Goal: Information Seeking & Learning: Find specific fact

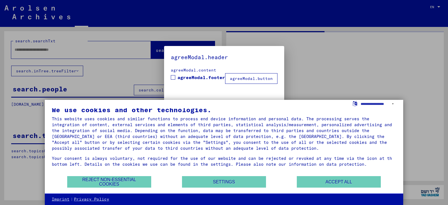
scroll to position [8, 0]
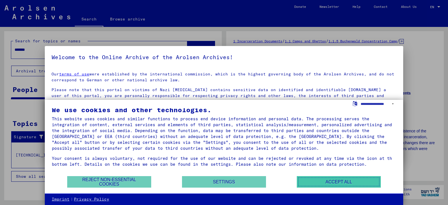
click at [325, 182] on button "Accept all" at bounding box center [339, 181] width 84 height 11
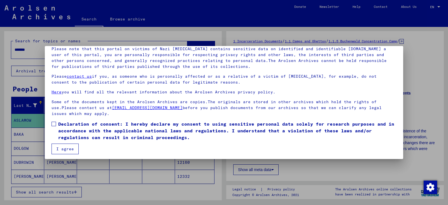
scroll to position [43, 0]
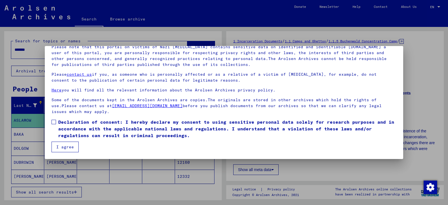
click at [55, 120] on span at bounding box center [54, 122] width 4 height 4
click at [70, 150] on button "I agree" at bounding box center [65, 147] width 27 height 11
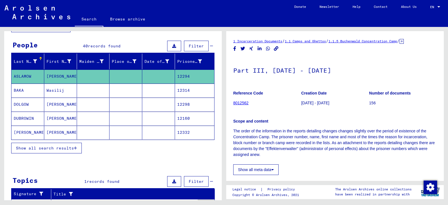
scroll to position [0, 0]
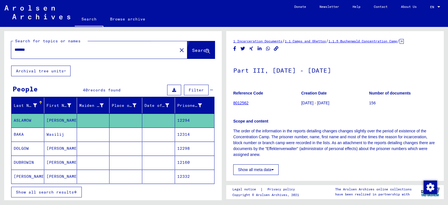
click at [189, 43] on button "Search" at bounding box center [201, 49] width 27 height 17
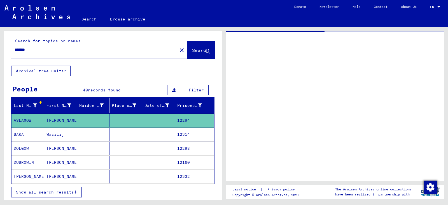
type input "**********"
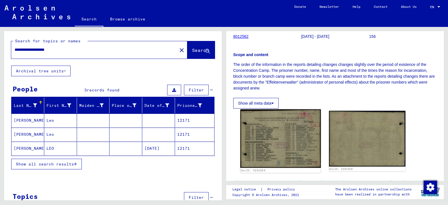
scroll to position [56, 0]
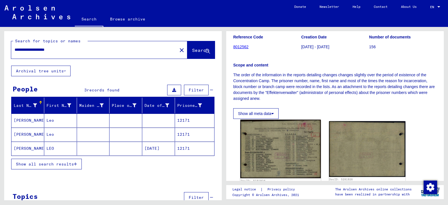
click at [290, 146] on img at bounding box center [280, 149] width 80 height 59
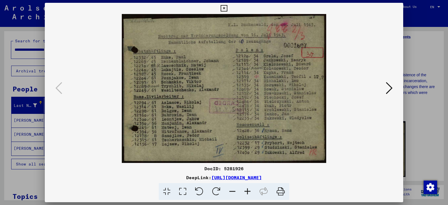
click at [390, 89] on icon at bounding box center [389, 87] width 7 height 13
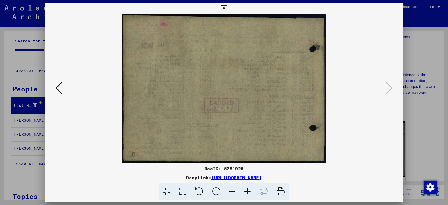
click at [53, 89] on div at bounding box center [224, 88] width 359 height 149
click at [57, 89] on icon at bounding box center [58, 87] width 7 height 13
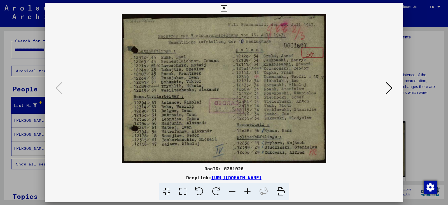
click at [226, 4] on button at bounding box center [224, 8] width 10 height 11
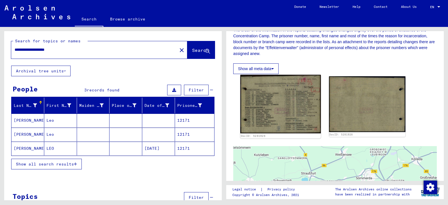
scroll to position [84, 0]
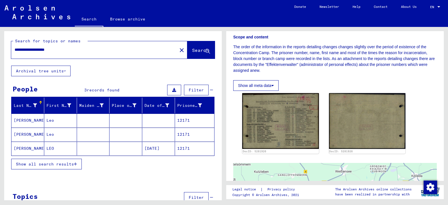
click at [36, 149] on mat-cell "[PERSON_NAME]" at bounding box center [27, 149] width 33 height 14
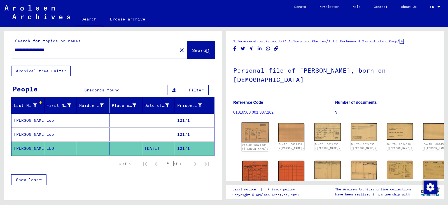
click at [260, 124] on img at bounding box center [255, 132] width 27 height 20
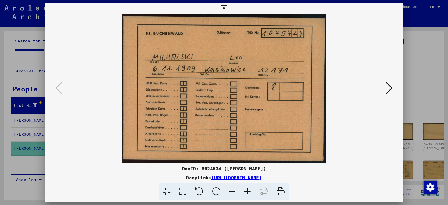
click at [386, 89] on button at bounding box center [390, 88] width 10 height 16
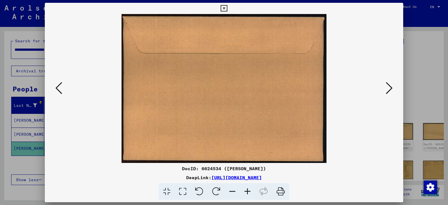
click at [387, 90] on icon at bounding box center [389, 87] width 7 height 13
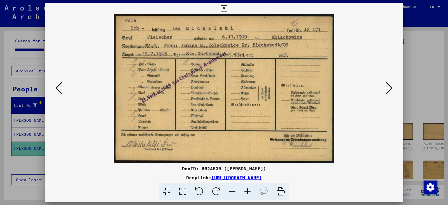
click at [59, 87] on icon at bounding box center [58, 87] width 7 height 13
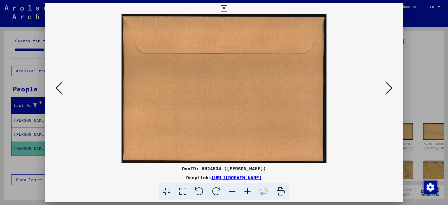
click at [59, 87] on icon at bounding box center [58, 87] width 7 height 13
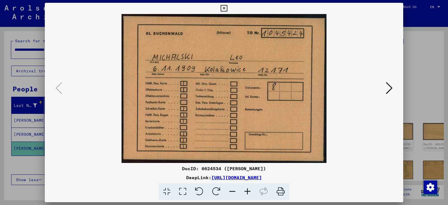
click at [390, 89] on icon at bounding box center [389, 87] width 7 height 13
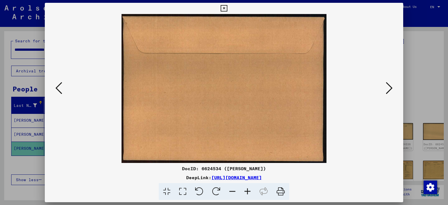
click at [390, 89] on icon at bounding box center [389, 87] width 7 height 13
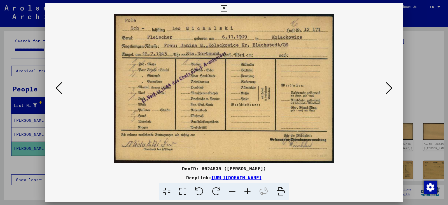
click at [390, 89] on icon at bounding box center [389, 87] width 7 height 13
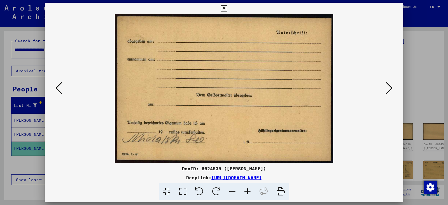
click at [390, 89] on icon at bounding box center [389, 87] width 7 height 13
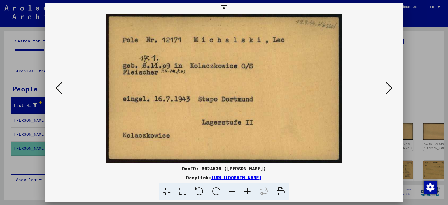
click at [59, 90] on icon at bounding box center [58, 87] width 7 height 13
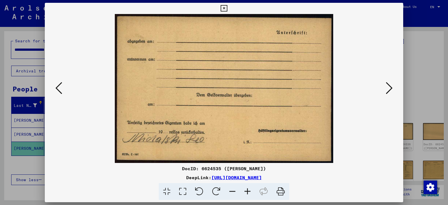
click at [386, 87] on button at bounding box center [390, 88] width 10 height 16
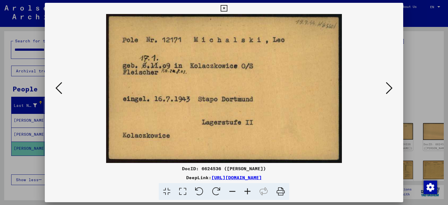
click at [387, 87] on button at bounding box center [390, 88] width 10 height 16
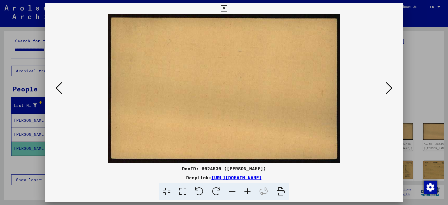
click at [387, 87] on icon at bounding box center [389, 87] width 7 height 13
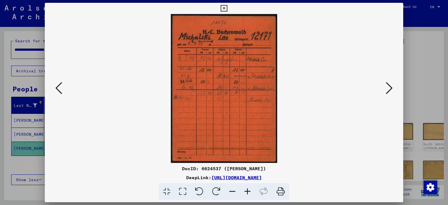
click at [387, 87] on icon at bounding box center [389, 87] width 7 height 13
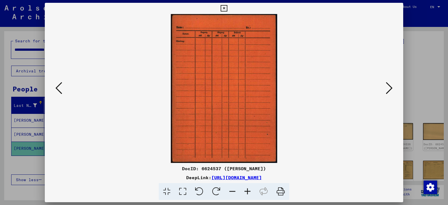
click at [387, 87] on icon at bounding box center [389, 87] width 7 height 13
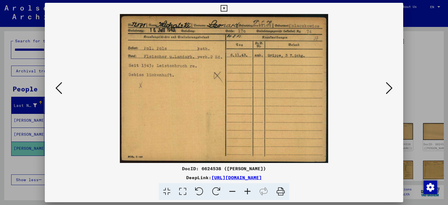
click at [390, 89] on icon at bounding box center [389, 87] width 7 height 13
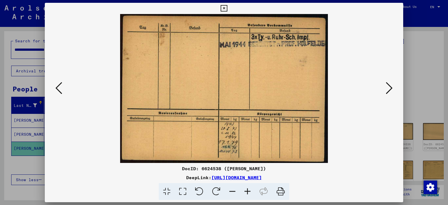
click at [388, 92] on icon at bounding box center [389, 87] width 7 height 13
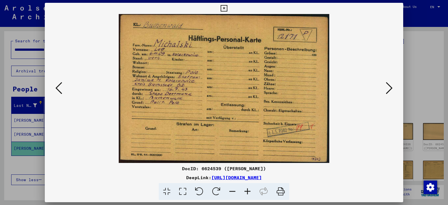
click at [60, 96] on div at bounding box center [224, 88] width 359 height 149
click at [387, 85] on icon at bounding box center [389, 87] width 7 height 13
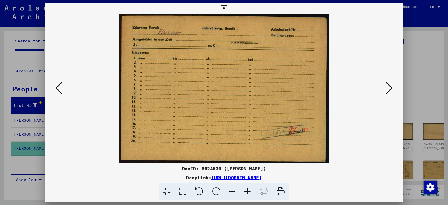
click at [388, 87] on icon at bounding box center [389, 87] width 7 height 13
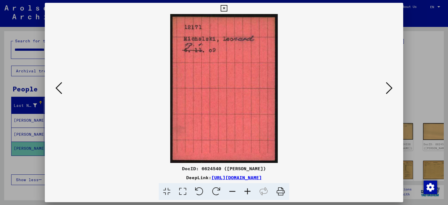
click at [390, 88] on icon at bounding box center [389, 87] width 7 height 13
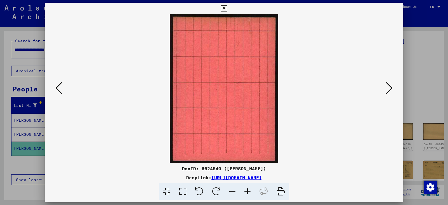
click at [390, 88] on icon at bounding box center [389, 87] width 7 height 13
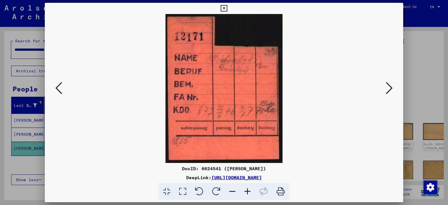
click at [392, 88] on icon at bounding box center [389, 87] width 7 height 13
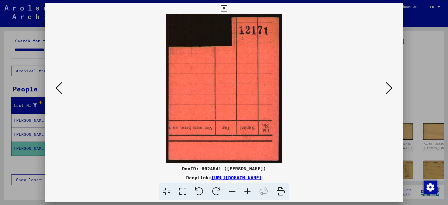
click at [391, 87] on icon at bounding box center [389, 87] width 7 height 13
